Goal: Use online tool/utility: Utilize a website feature to perform a specific function

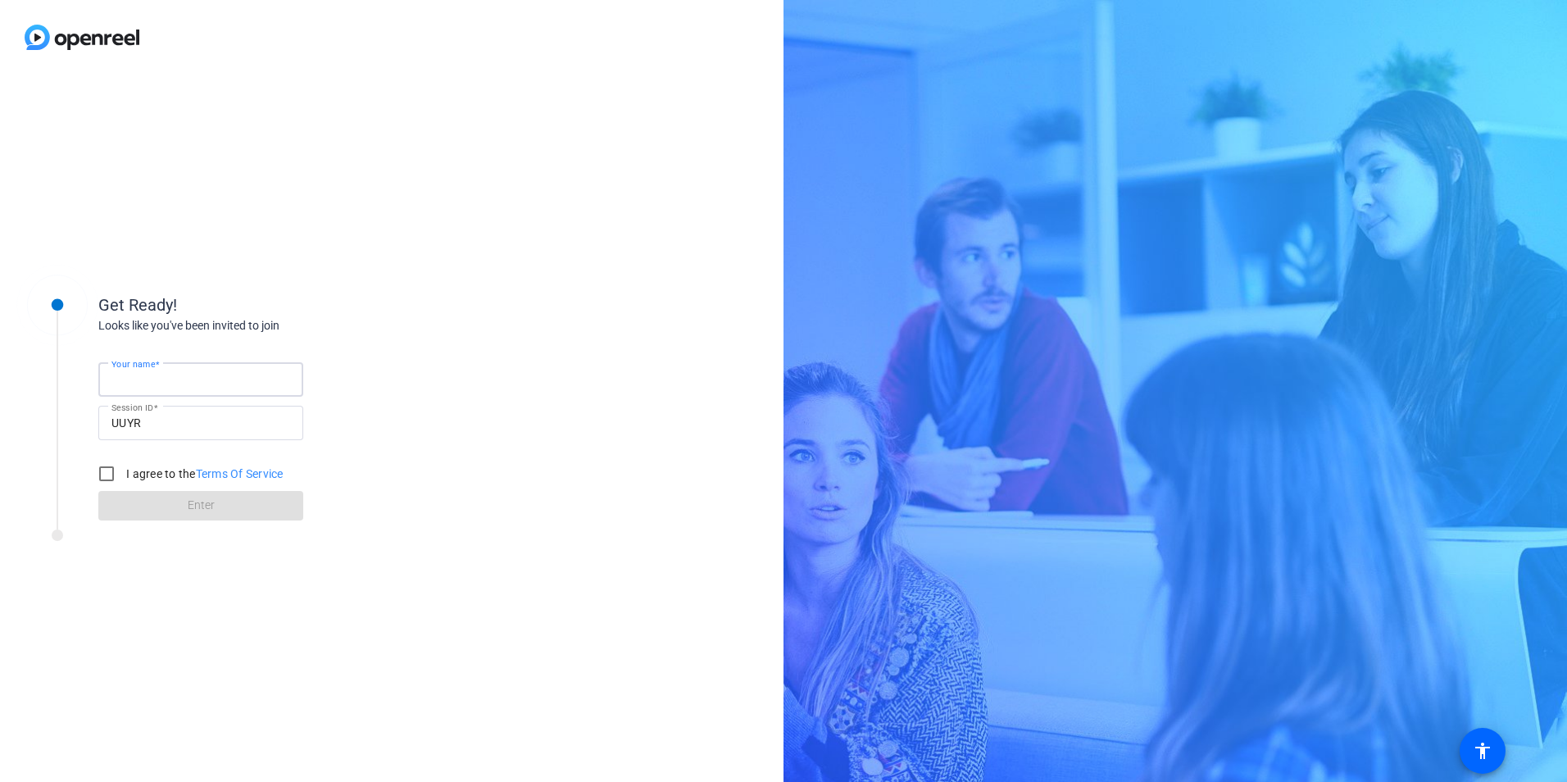
drag, startPoint x: 183, startPoint y: 386, endPoint x: 206, endPoint y: 379, distance: 24.1
click at [183, 386] on input "Your name" at bounding box center [200, 380] width 179 height 20
type input "[PERSON_NAME]"
click at [109, 474] on input "I agree to the Terms Of Service" at bounding box center [106, 473] width 33 height 33
checkbox input "true"
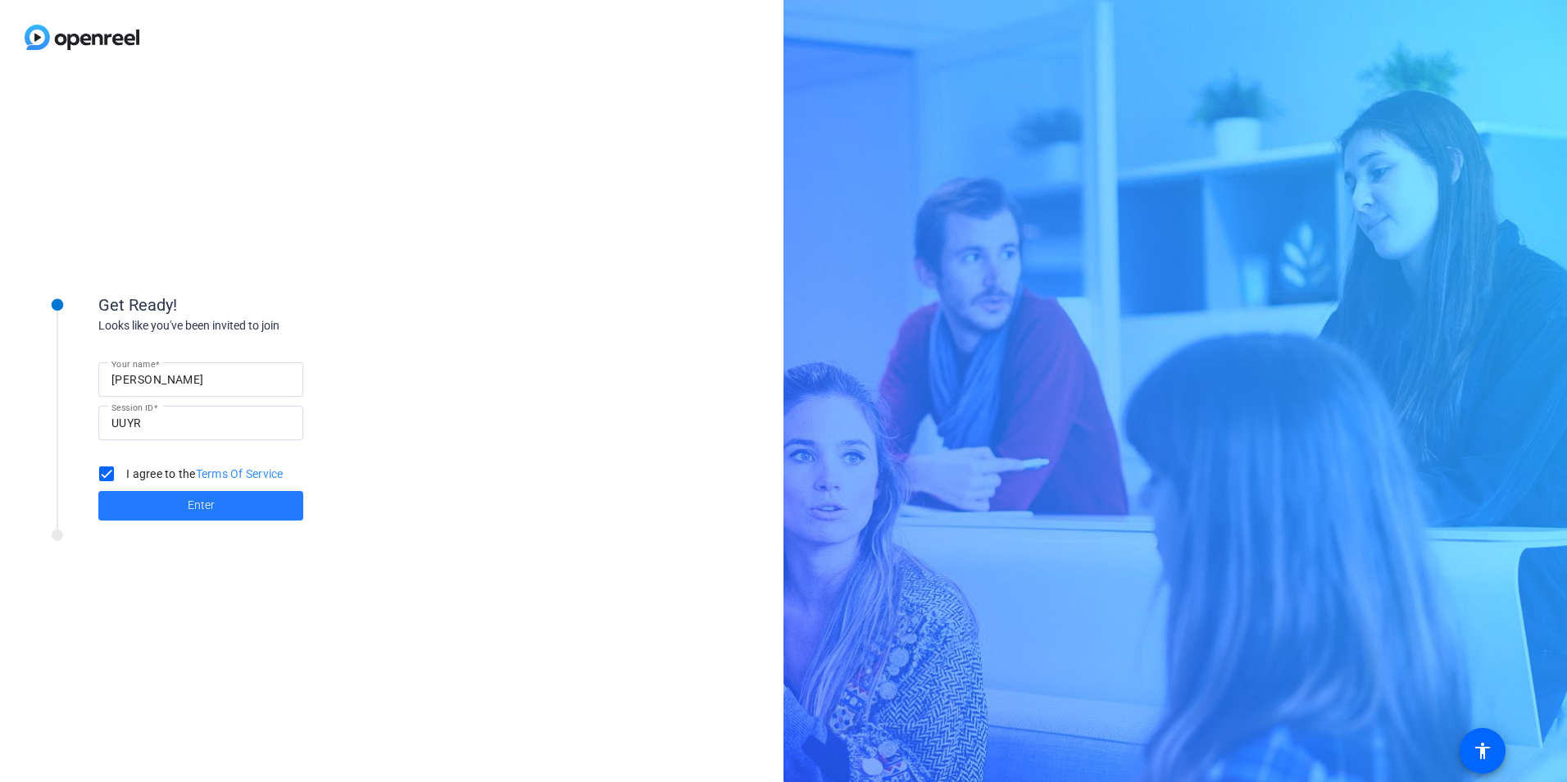
click at [204, 496] on span at bounding box center [200, 505] width 205 height 39
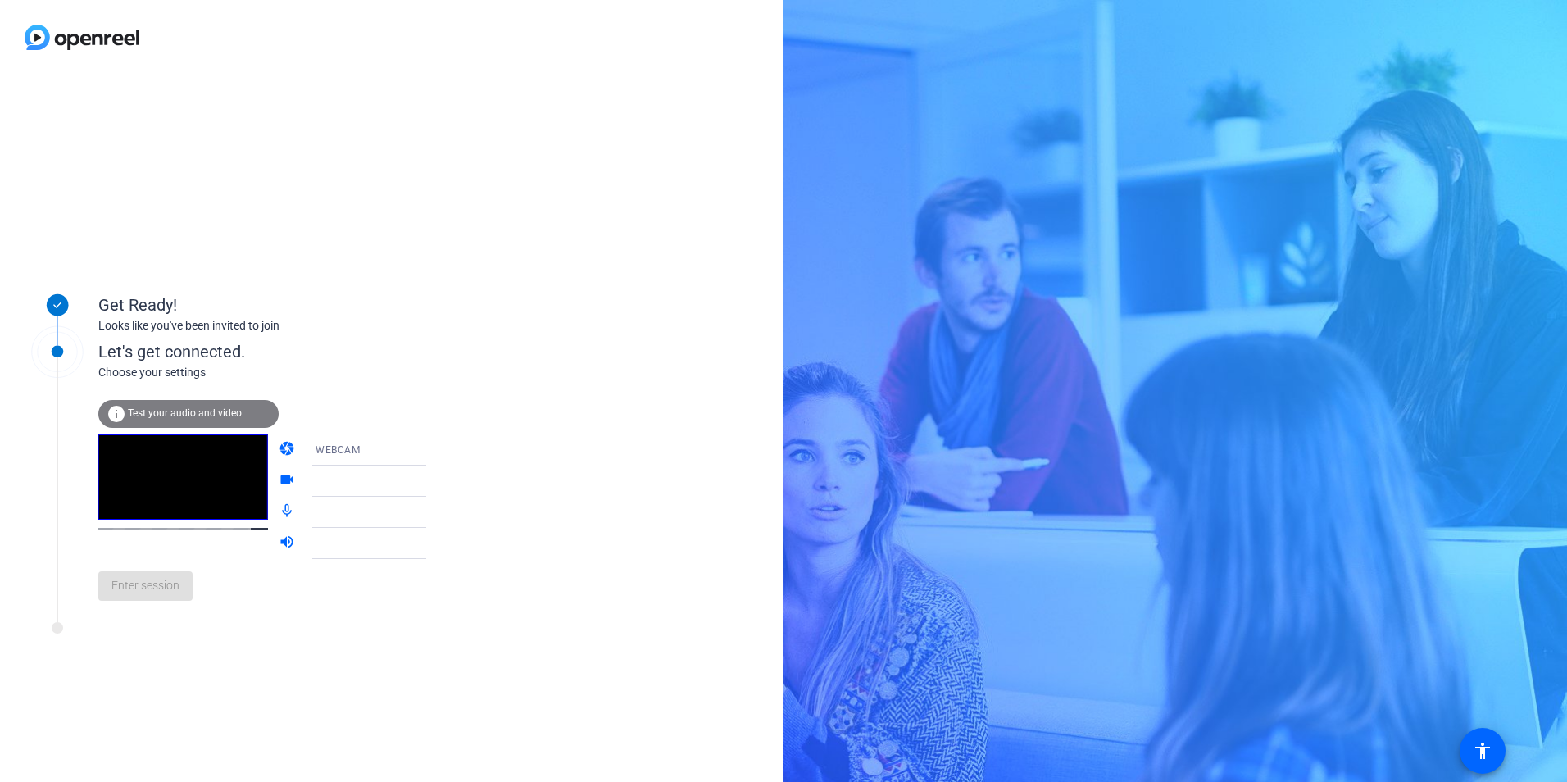
click at [433, 445] on icon at bounding box center [443, 450] width 20 height 20
click at [338, 524] on mat-option "DESKTOP" at bounding box center [356, 514] width 140 height 33
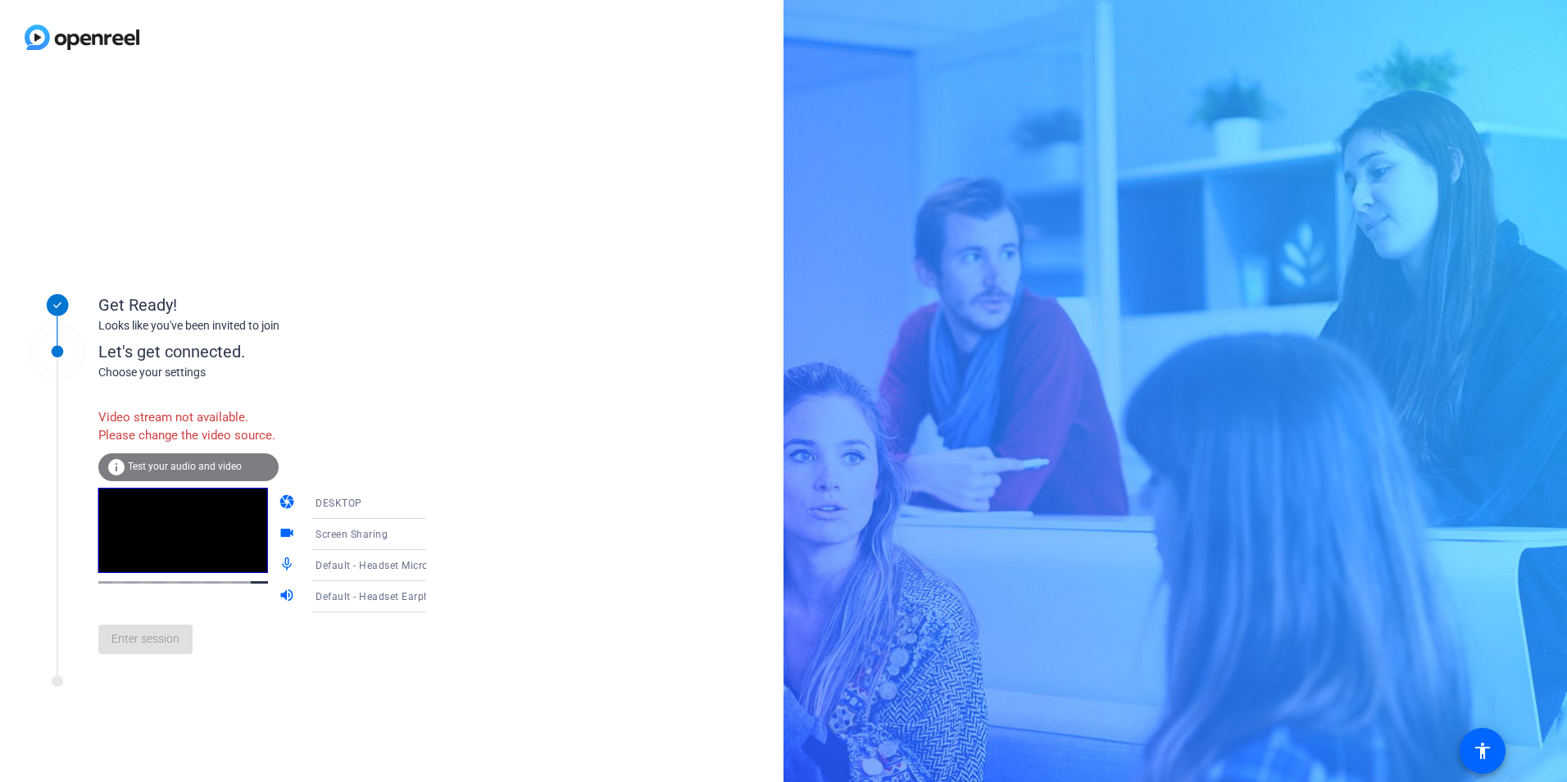
click at [343, 509] on span "DESKTOP" at bounding box center [339, 502] width 47 height 11
click at [343, 518] on div at bounding box center [783, 391] width 1567 height 782
click at [384, 544] on div "Screen Sharing" at bounding box center [377, 534] width 122 height 20
click at [306, 587] on span "Screen Sharing" at bounding box center [328, 585] width 70 height 20
click at [433, 575] on icon at bounding box center [443, 566] width 20 height 20
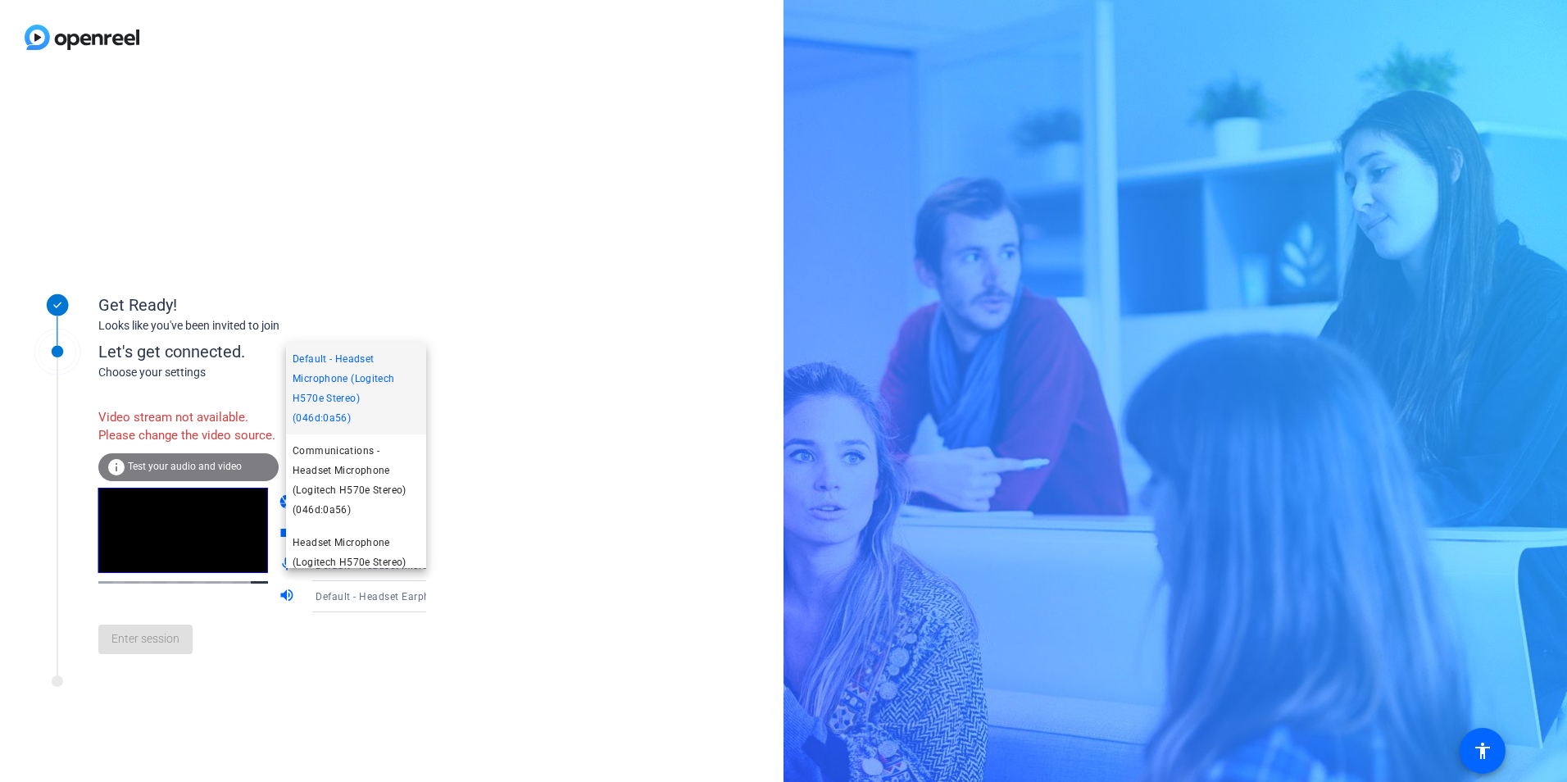
click at [570, 436] on div at bounding box center [783, 391] width 1567 height 782
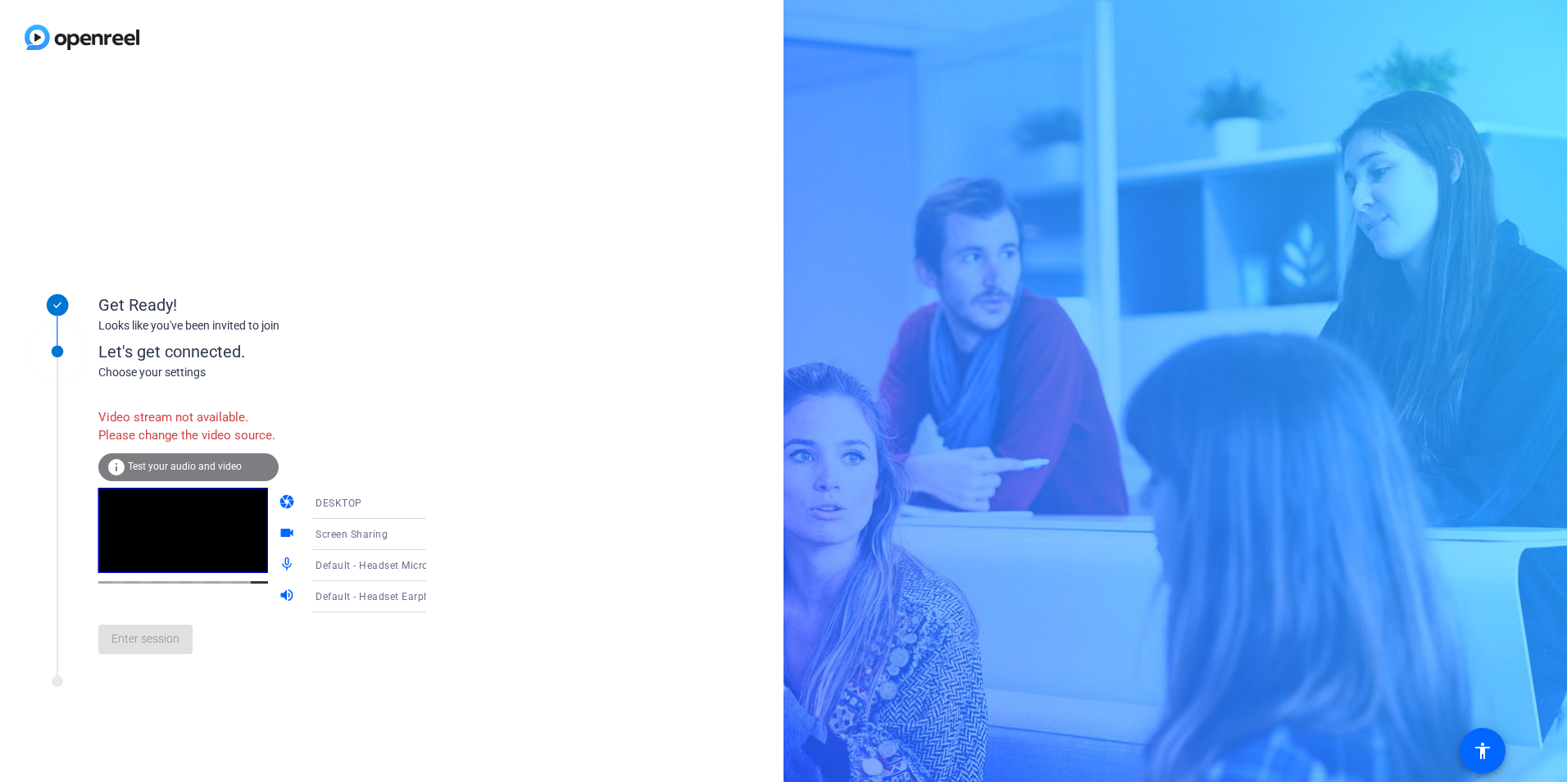
click at [326, 602] on span "Default - Headset Earphone (Logitech H570e Stereo) (046d:0a56)" at bounding box center [472, 595] width 313 height 13
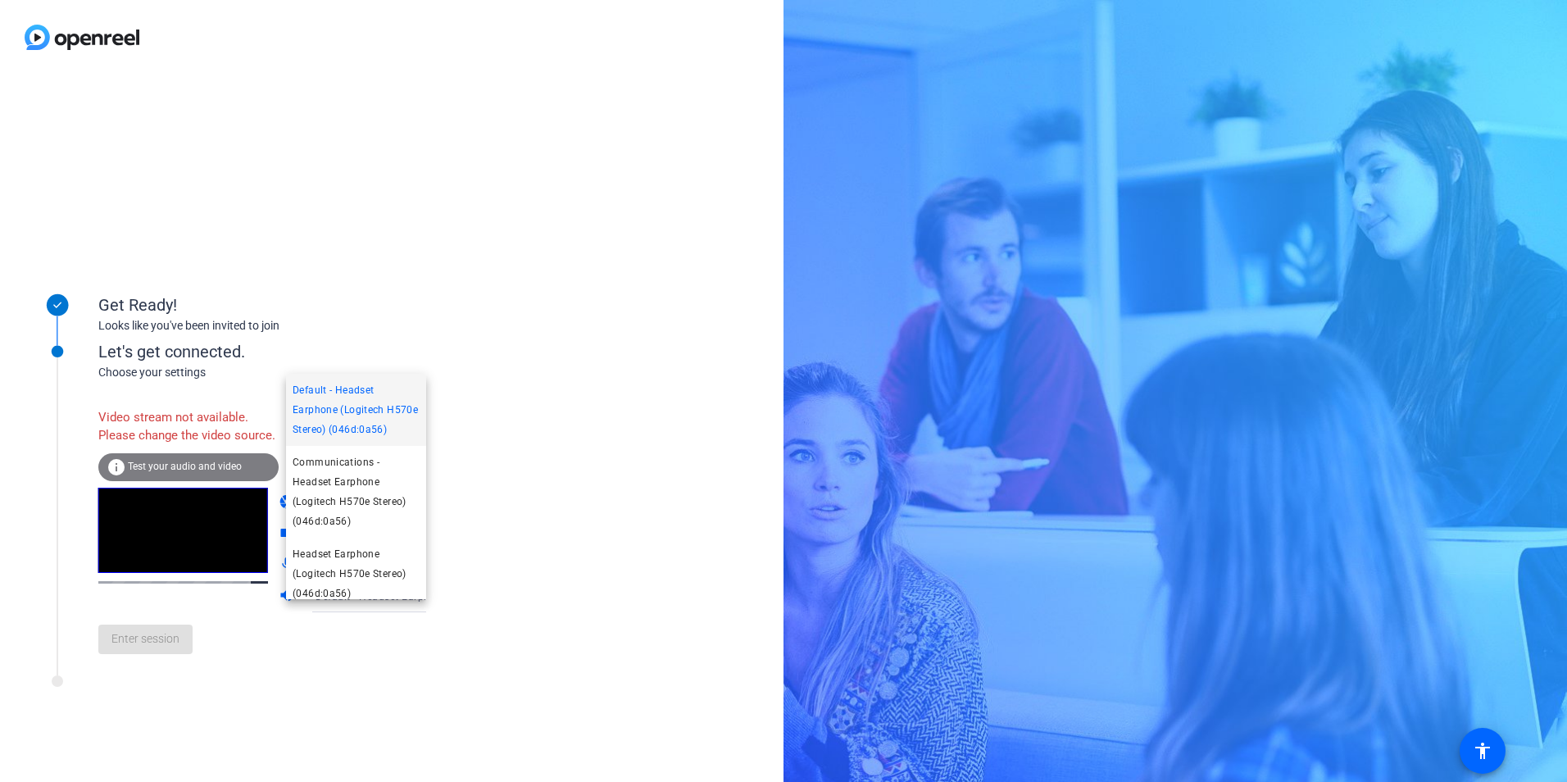
click at [326, 614] on div at bounding box center [783, 391] width 1567 height 782
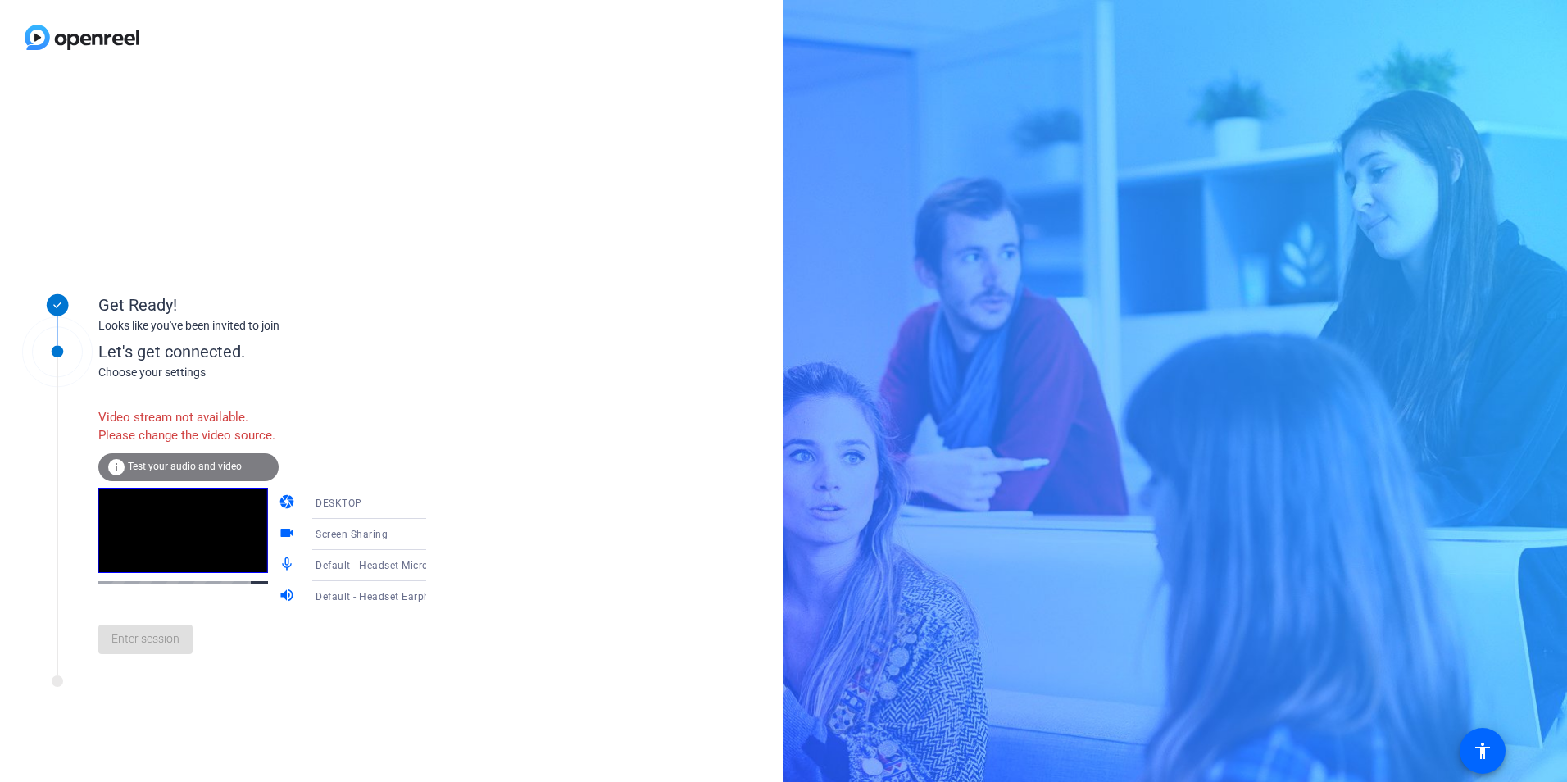
click at [160, 478] on div "info Test your audio and video" at bounding box center [188, 467] width 180 height 28
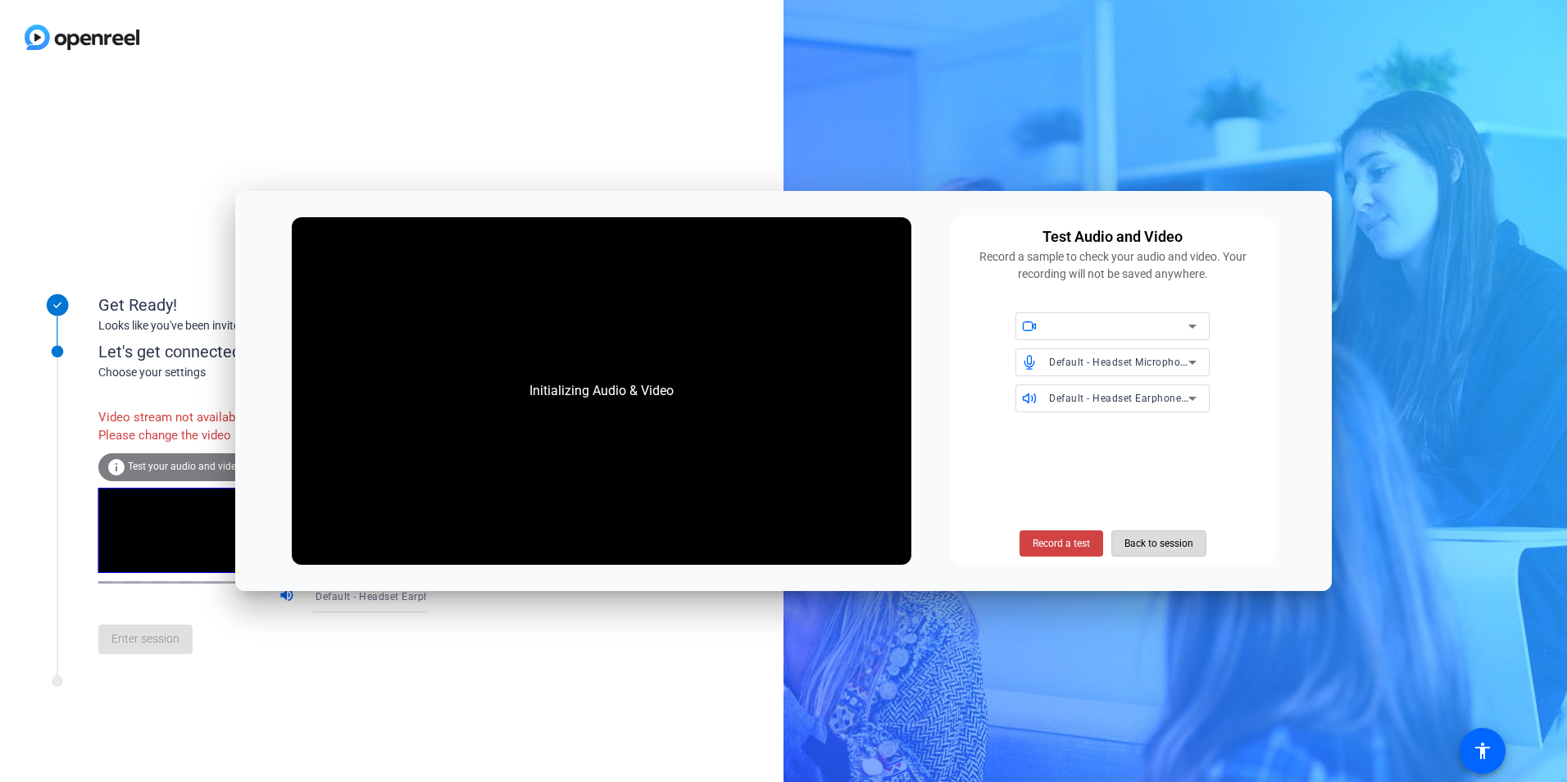
click at [1180, 548] on span "Back to session" at bounding box center [1158, 543] width 69 height 31
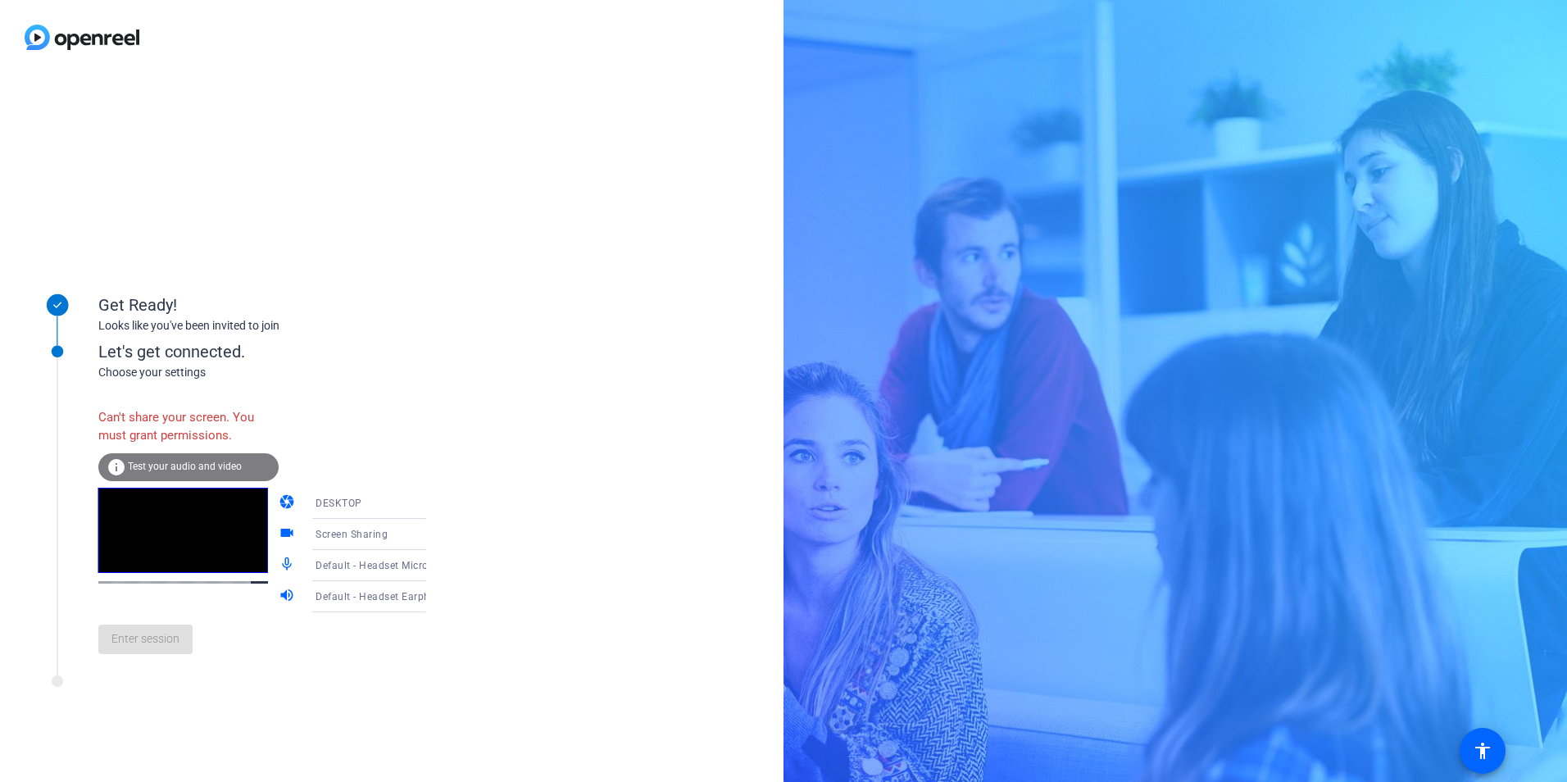
click at [163, 467] on span "Test your audio and video" at bounding box center [185, 466] width 114 height 11
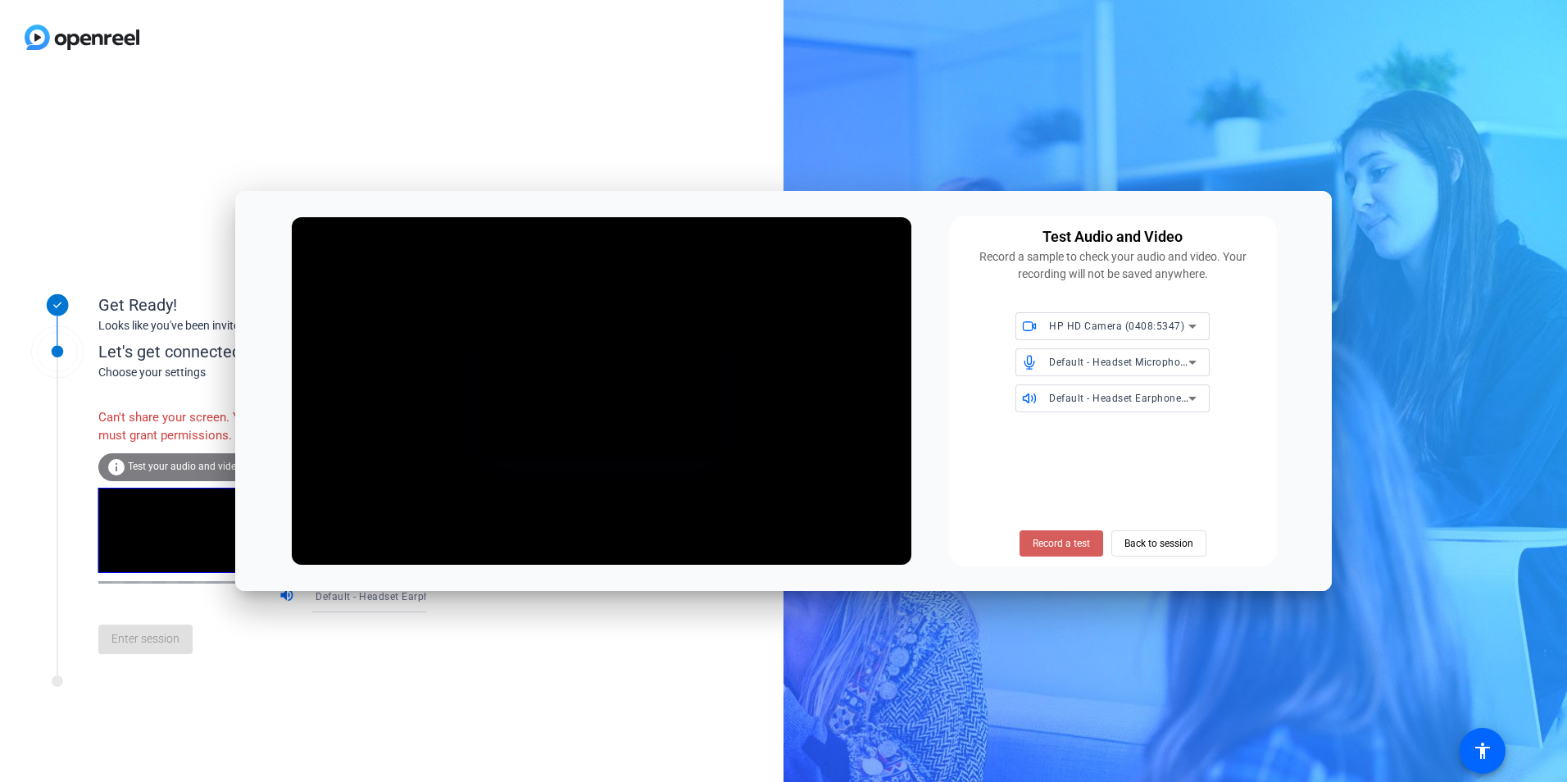
click at [1075, 545] on span "Record a test" at bounding box center [1061, 543] width 57 height 15
click at [1053, 533] on span at bounding box center [1061, 543] width 101 height 39
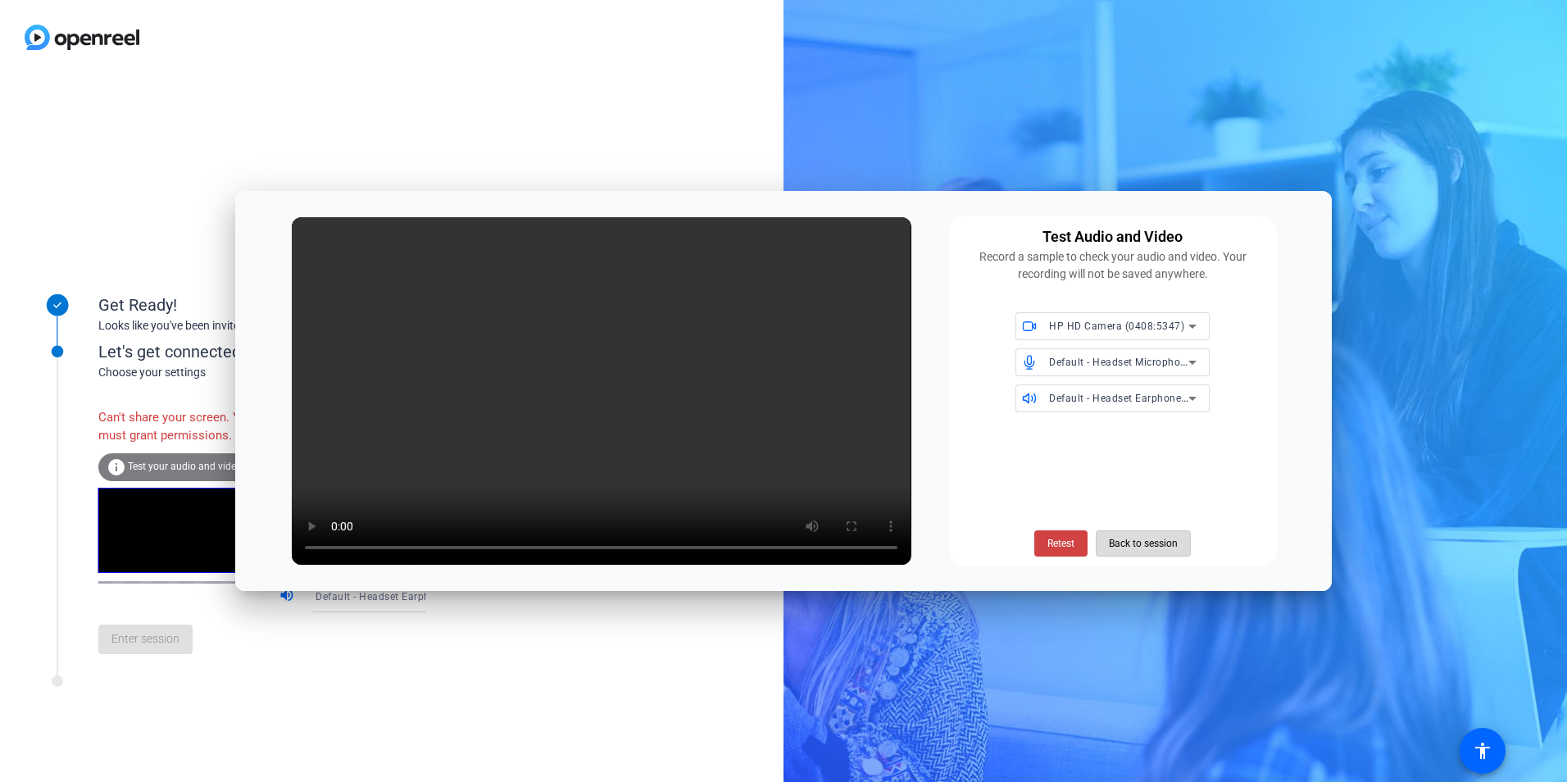
click at [1151, 542] on span "Back to session" at bounding box center [1143, 543] width 69 height 31
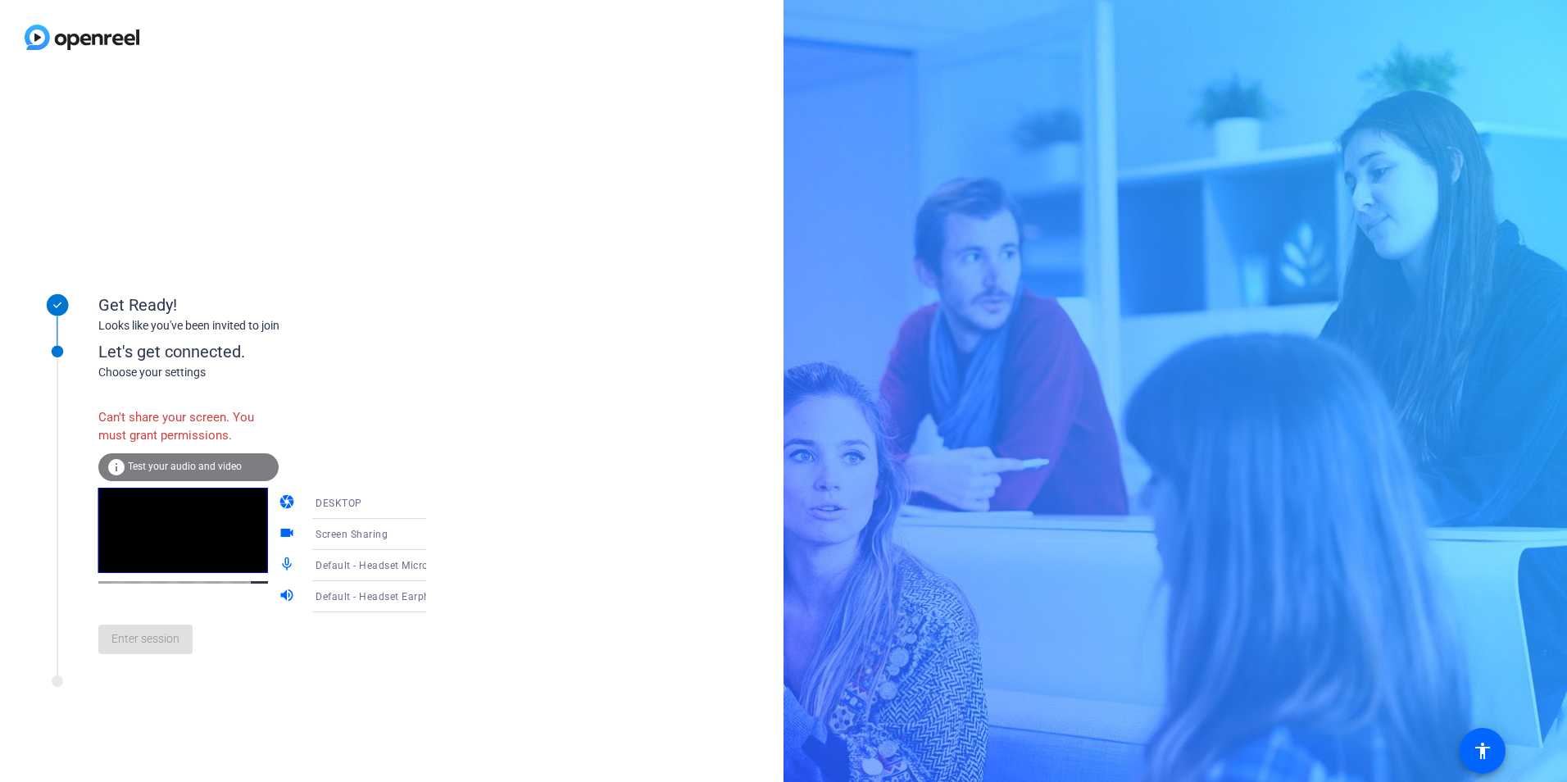
click at [316, 535] on span "Screen Sharing" at bounding box center [352, 534] width 72 height 11
click at [320, 575] on span "Screen Sharing" at bounding box center [328, 566] width 70 height 20
click at [187, 466] on span "Test your audio and video" at bounding box center [185, 466] width 114 height 11
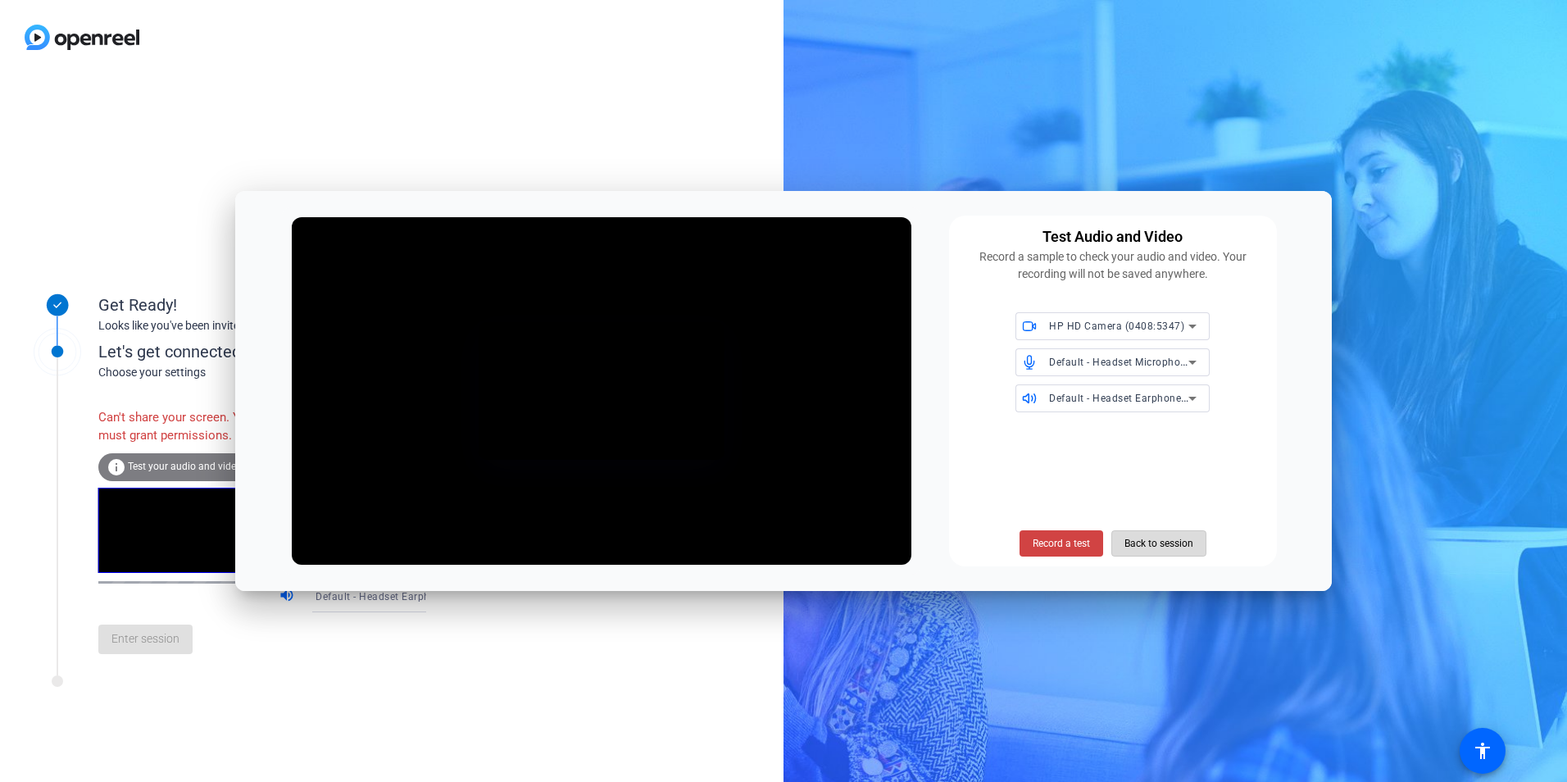
click at [1147, 549] on span "Back to session" at bounding box center [1158, 543] width 69 height 31
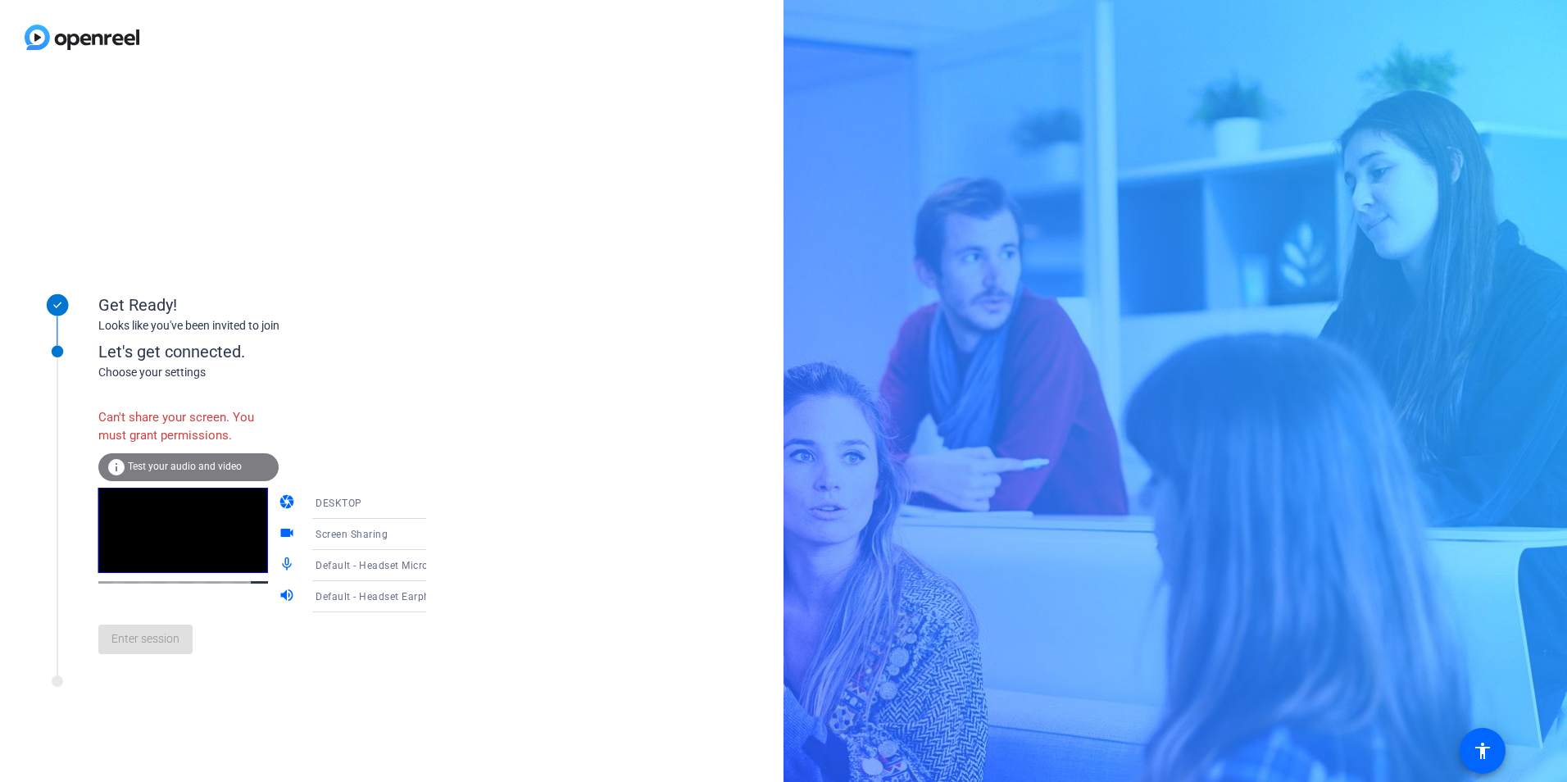
click at [433, 504] on icon at bounding box center [443, 503] width 20 height 20
click at [333, 539] on span "WEBCAM" at bounding box center [314, 535] width 43 height 20
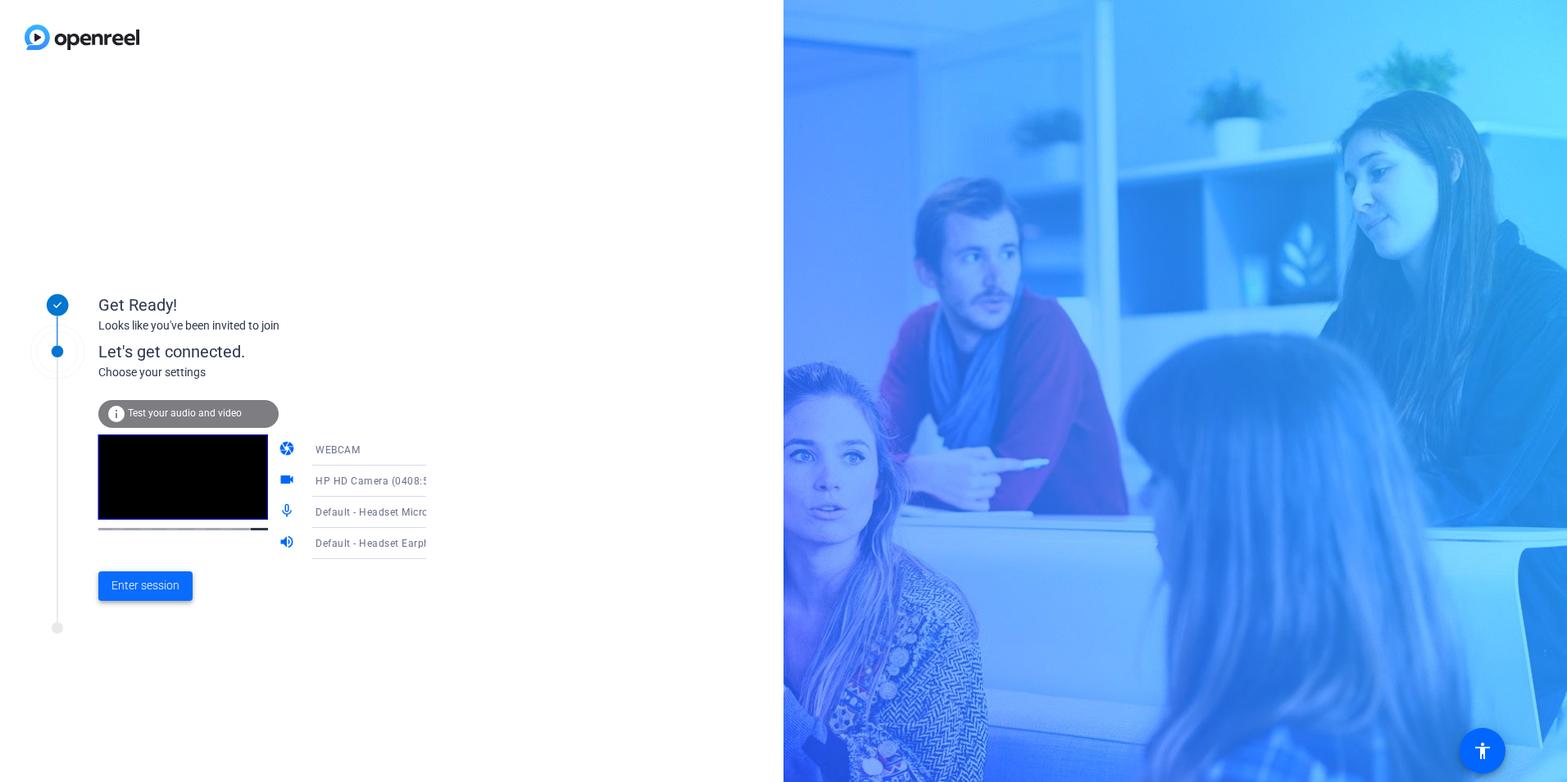
click at [136, 590] on span "Enter session" at bounding box center [145, 585] width 68 height 17
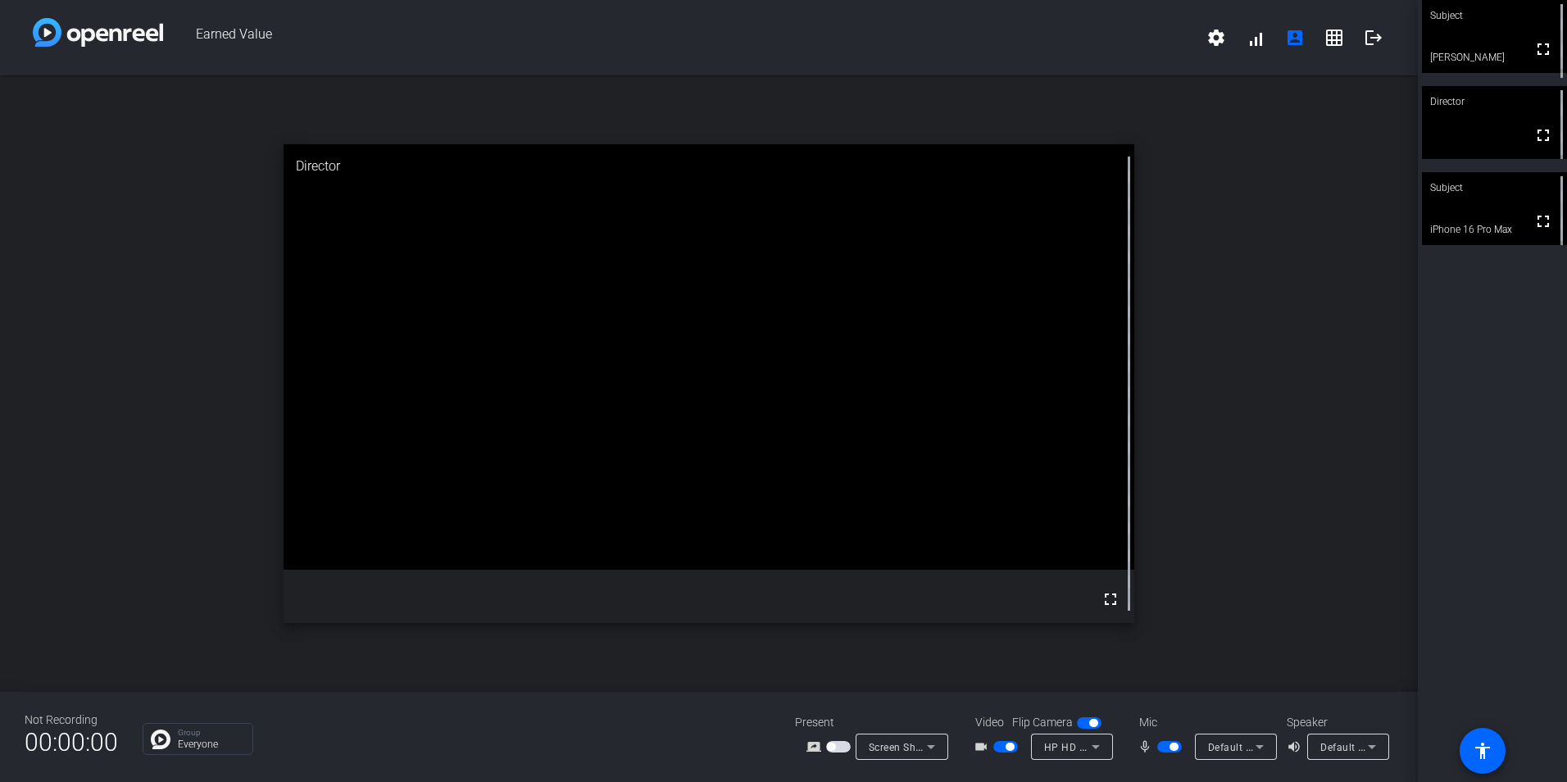
click at [1480, 207] on video at bounding box center [1494, 208] width 145 height 73
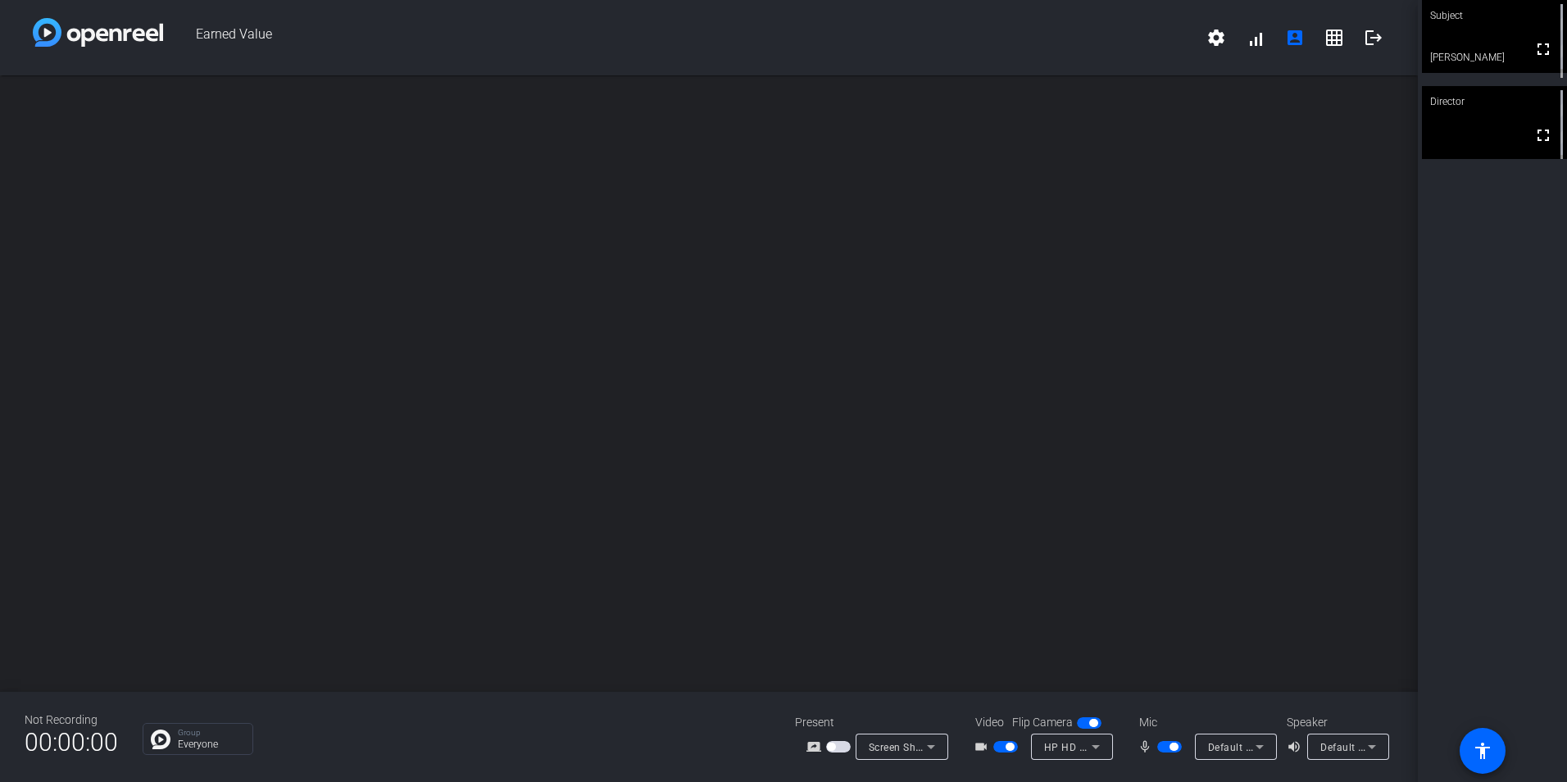
click at [1488, 135] on video at bounding box center [1494, 122] width 145 height 73
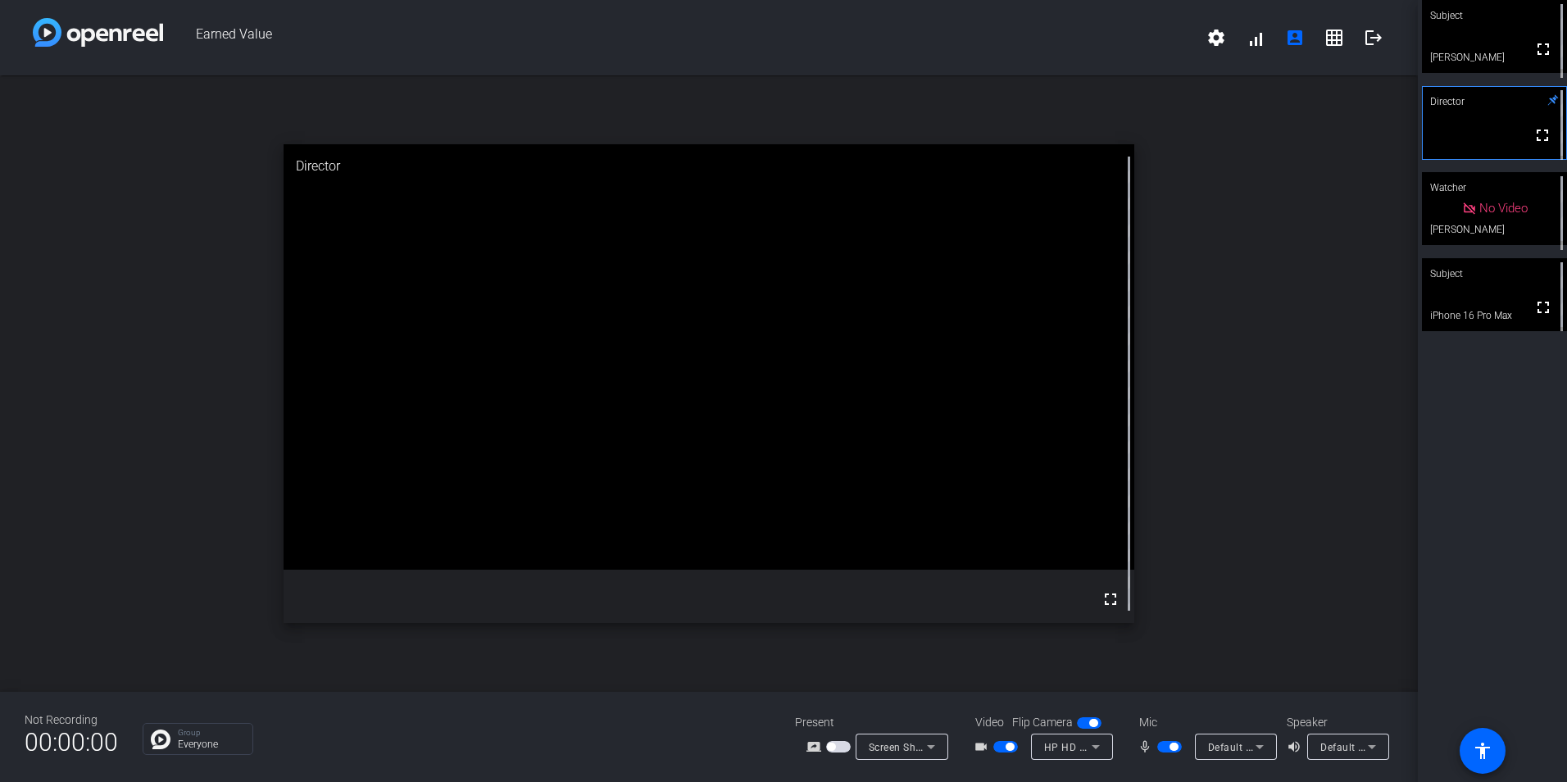
click at [1466, 295] on video at bounding box center [1494, 294] width 145 height 73
